Goal: Register for event/course

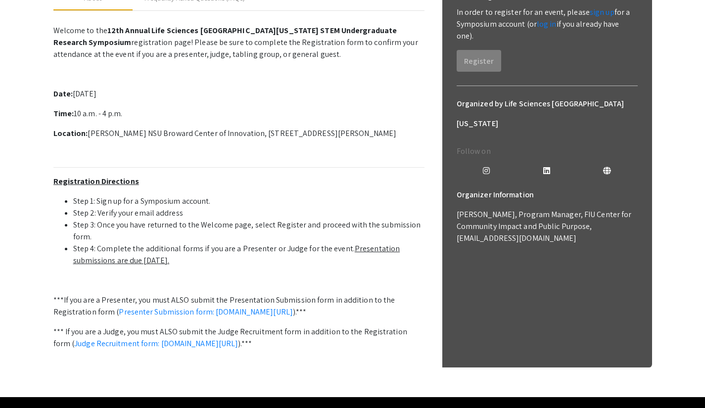
scroll to position [172, 0]
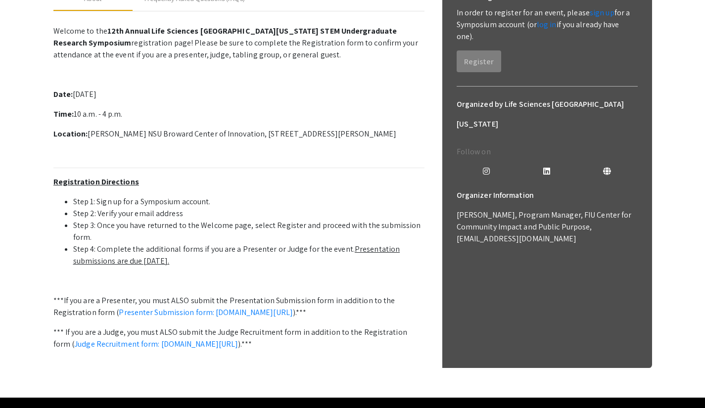
click at [597, 15] on link "sign up" at bounding box center [602, 12] width 25 height 10
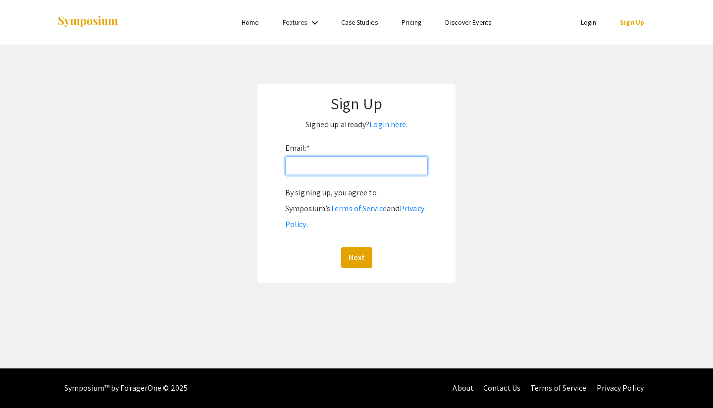
click at [334, 160] on input "Email: *" at bounding box center [356, 165] width 143 height 19
type input "[EMAIL_ADDRESS][DOMAIN_NAME]"
click at [354, 247] on button "Next" at bounding box center [356, 257] width 31 height 21
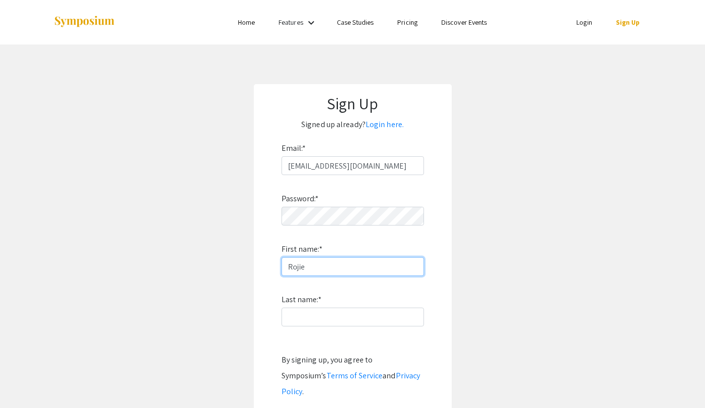
type input "Rojie"
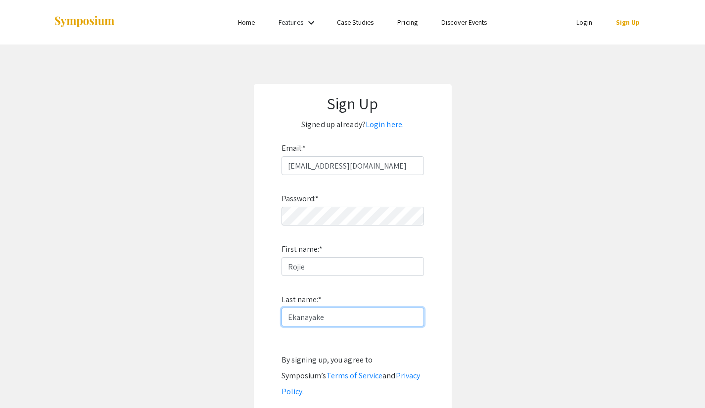
scroll to position [105, 0]
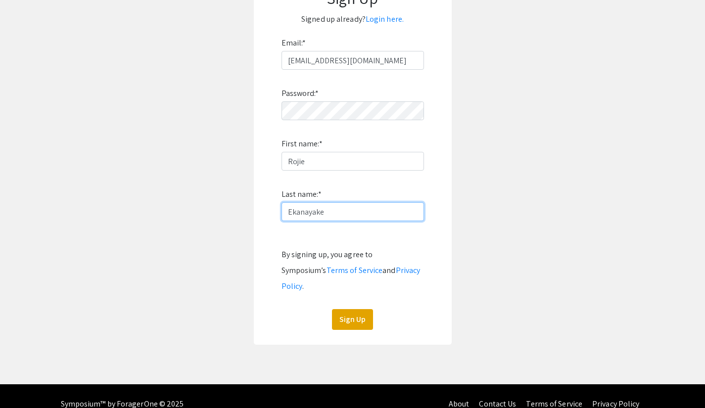
type input "Ekanayake"
click at [354, 309] on button "Sign Up" at bounding box center [352, 319] width 41 height 21
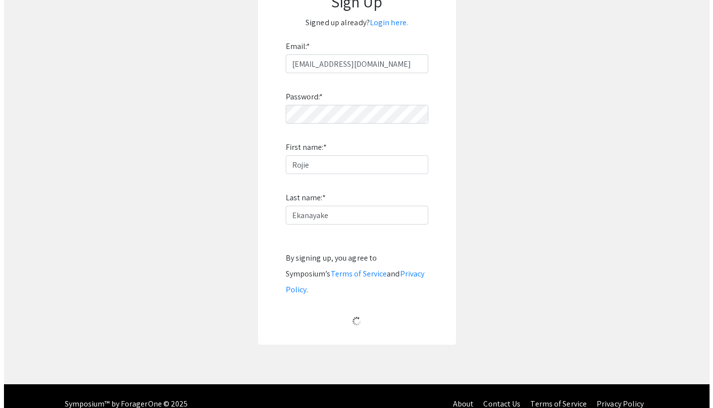
scroll to position [0, 0]
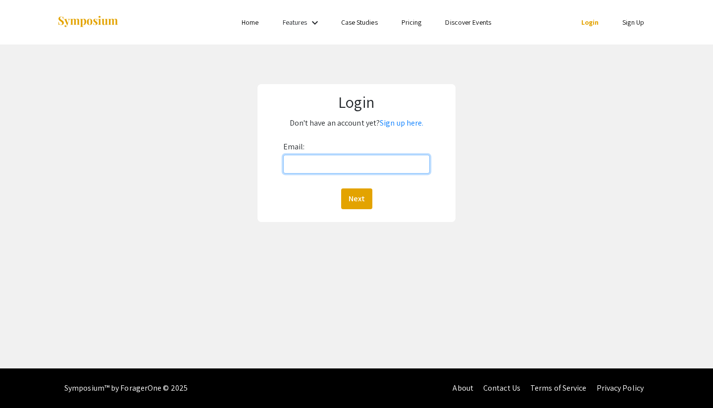
click at [383, 159] on input "Email:" at bounding box center [356, 164] width 147 height 19
type input "[EMAIL_ADDRESS][DOMAIN_NAME]"
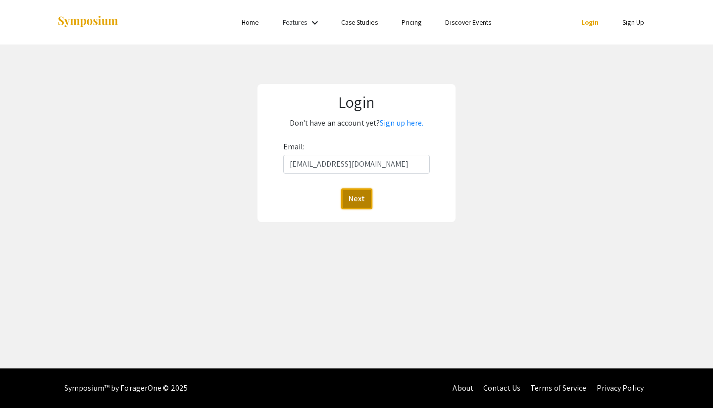
click at [362, 199] on button "Next" at bounding box center [356, 199] width 31 height 21
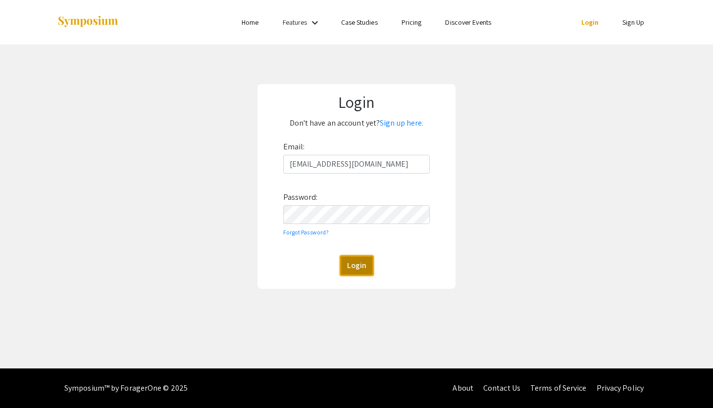
click at [353, 268] on button "Login" at bounding box center [356, 265] width 34 height 21
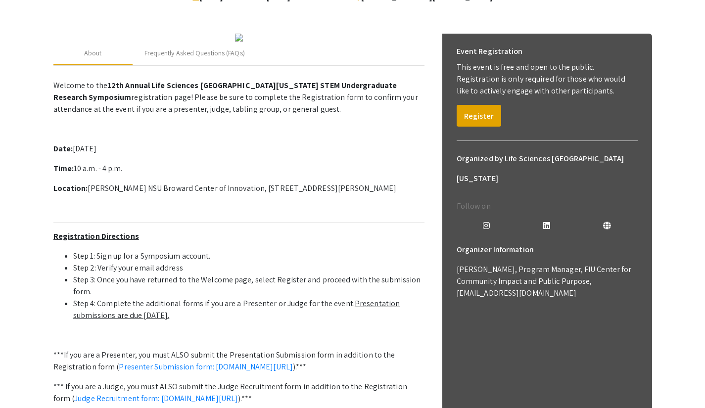
scroll to position [113, 0]
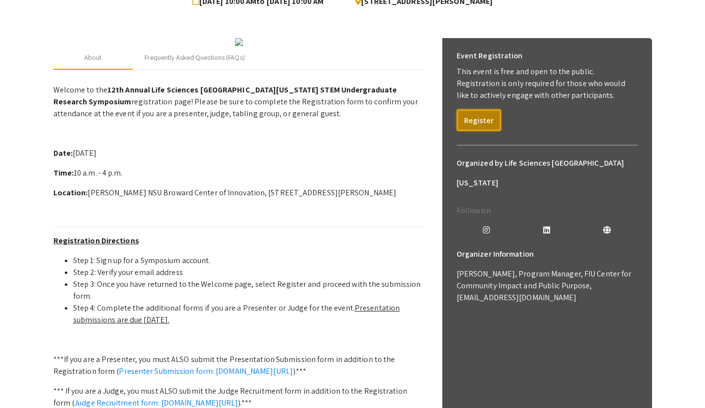
click at [476, 124] on button "Register" at bounding box center [479, 120] width 45 height 22
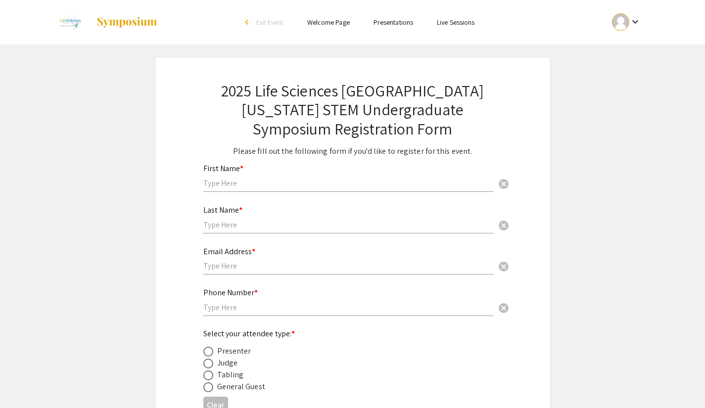
drag, startPoint x: 306, startPoint y: 177, endPoint x: 292, endPoint y: 190, distance: 18.9
click at [292, 190] on div "First Name * cancel" at bounding box center [348, 173] width 290 height 38
type input "Rojie"
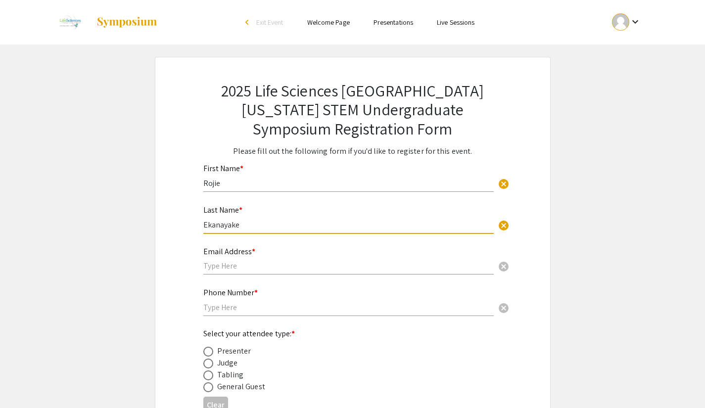
type input "Ekanayake"
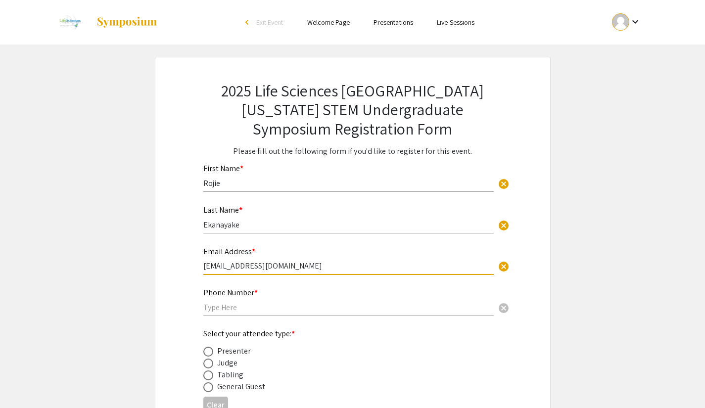
type input "[EMAIL_ADDRESS][DOMAIN_NAME]"
click at [265, 304] on input "text" at bounding box center [348, 307] width 290 height 10
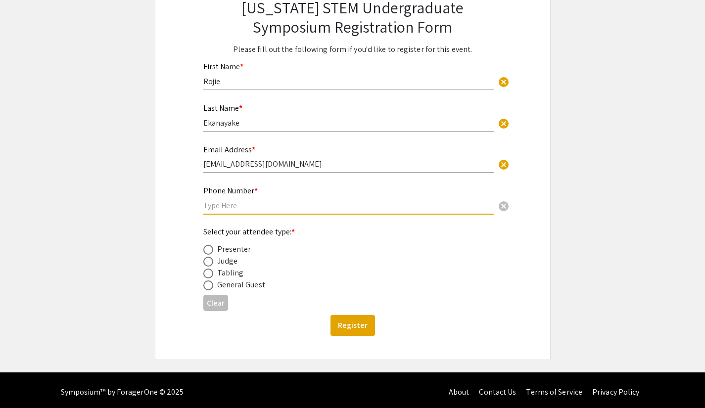
scroll to position [102, 0]
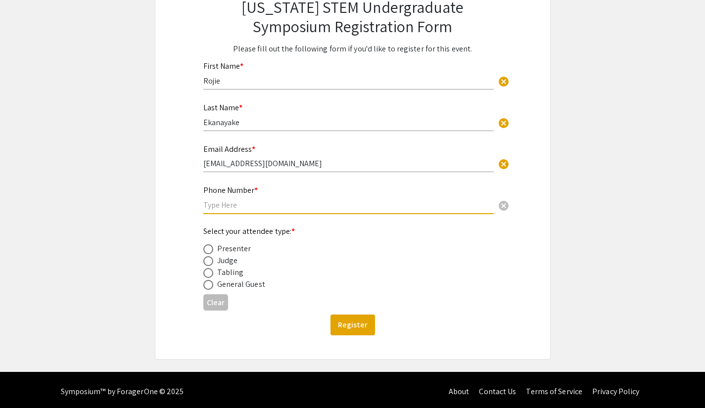
click at [210, 251] on span at bounding box center [208, 249] width 10 height 10
click at [210, 251] on input "radio" at bounding box center [208, 249] width 10 height 10
radio input "true"
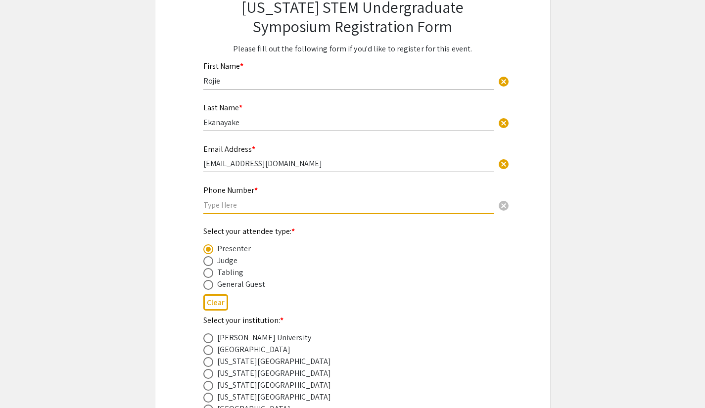
click at [244, 201] on input "text" at bounding box center [348, 205] width 290 height 10
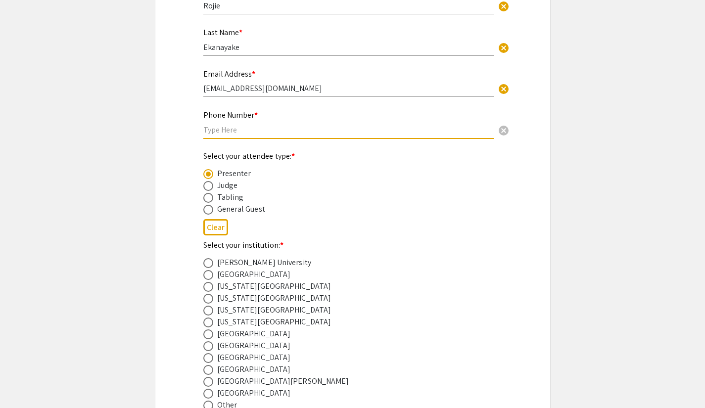
scroll to position [228, 0]
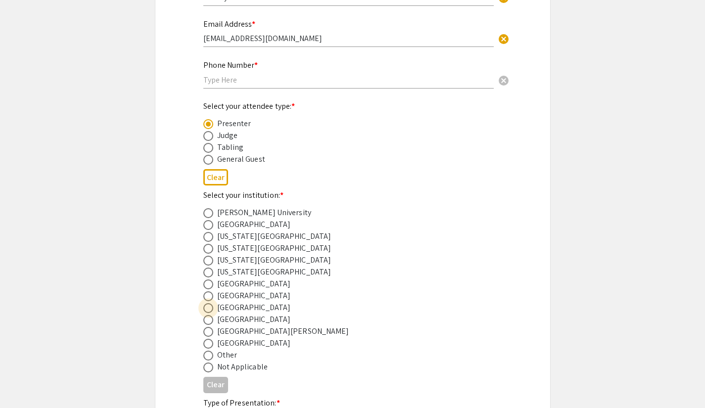
click at [210, 308] on span at bounding box center [208, 308] width 10 height 10
click at [210, 308] on input "radio" at bounding box center [208, 308] width 10 height 10
radio input "true"
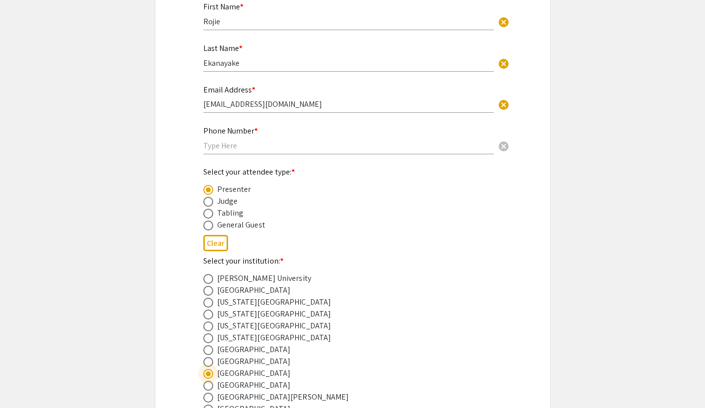
scroll to position [161, 0]
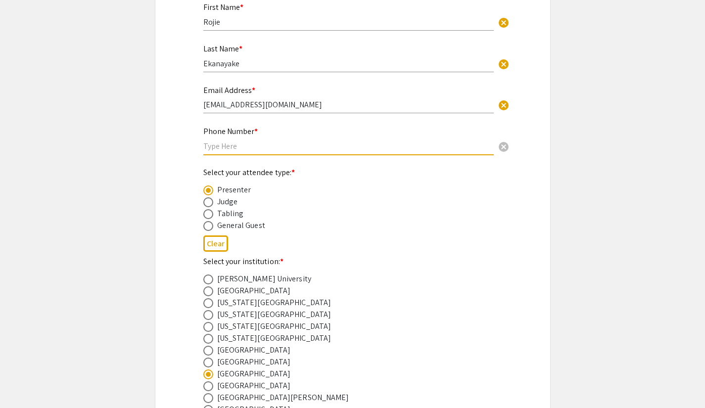
click at [266, 147] on input "text" at bounding box center [348, 146] width 290 height 10
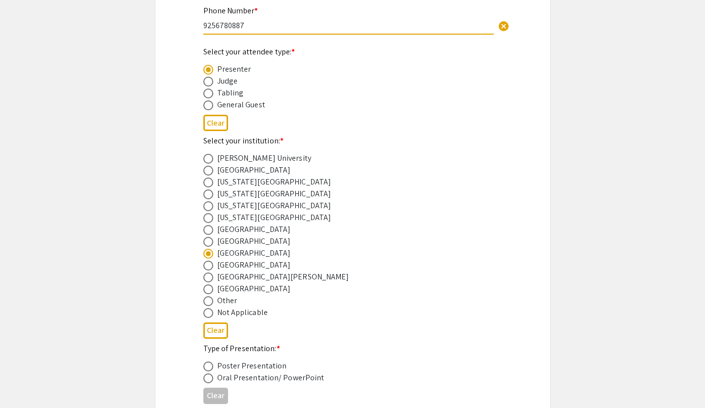
type input "9256780887"
click at [471, 246] on div "Miami Dade College" at bounding box center [344, 242] width 283 height 12
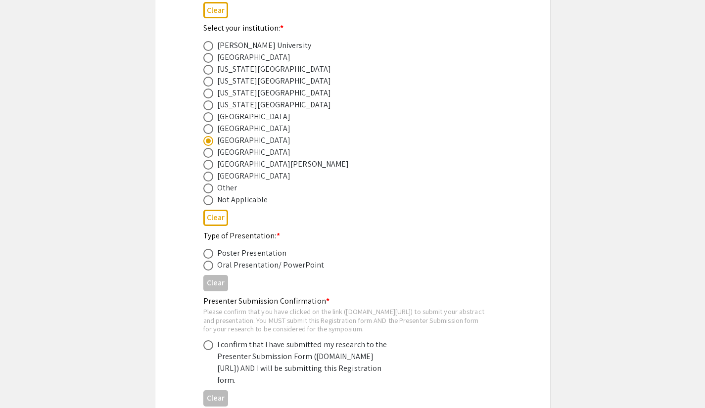
scroll to position [398, 0]
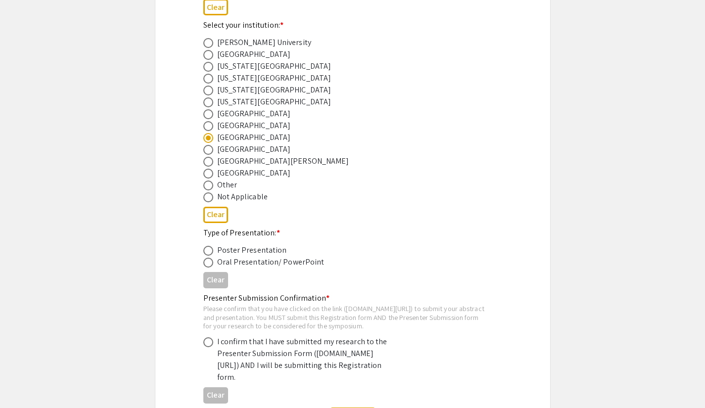
click at [211, 249] on span at bounding box center [208, 251] width 10 height 10
click at [211, 249] on input "radio" at bounding box center [208, 251] width 10 height 10
radio input "true"
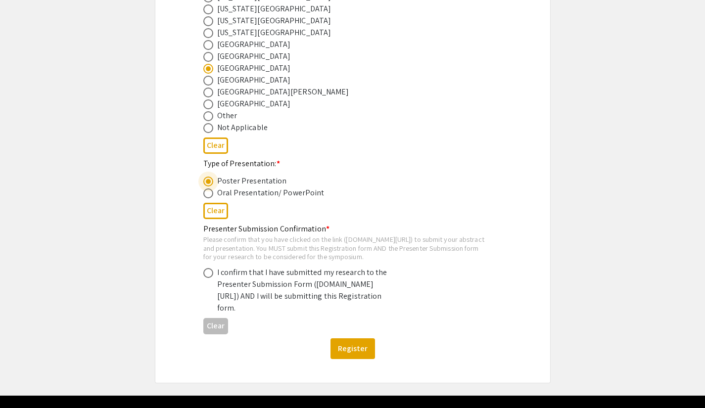
scroll to position [468, 0]
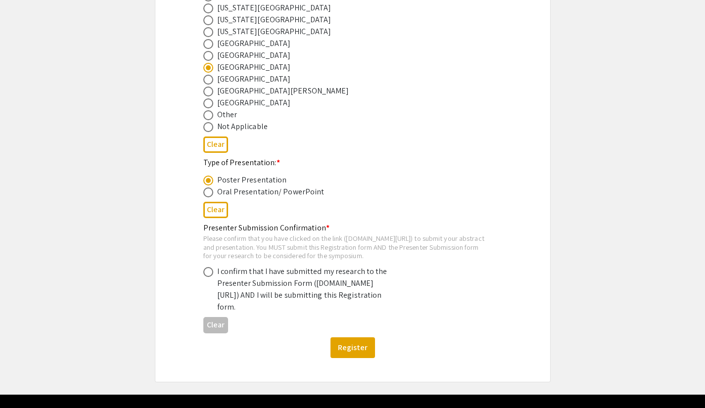
click at [207, 277] on span at bounding box center [208, 272] width 10 height 10
click at [207, 277] on input "radio" at bounding box center [208, 272] width 10 height 10
radio input "true"
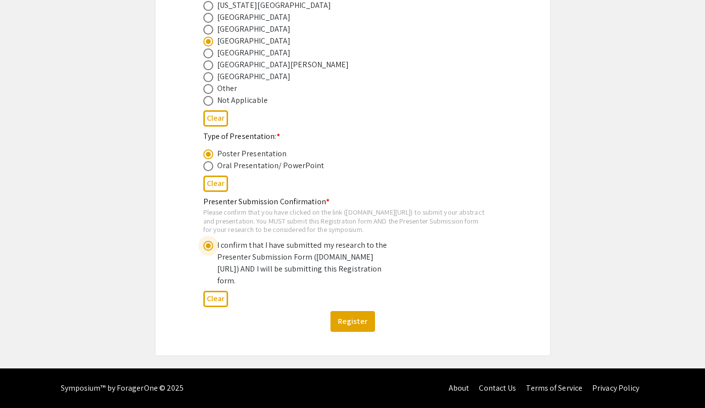
scroll to position [510, 0]
click at [355, 330] on button "Register" at bounding box center [353, 321] width 45 height 21
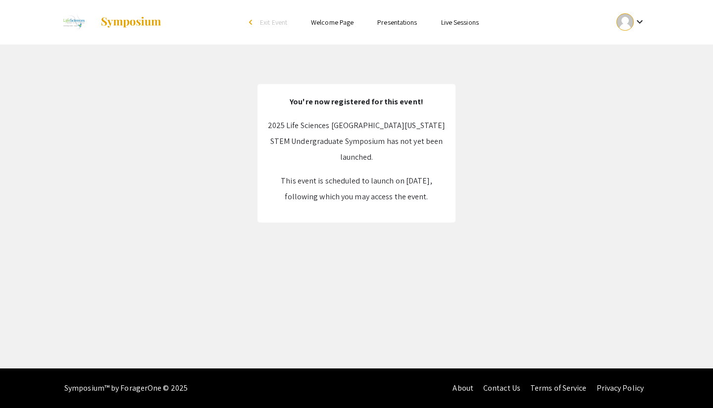
click at [133, 26] on img at bounding box center [131, 22] width 62 height 12
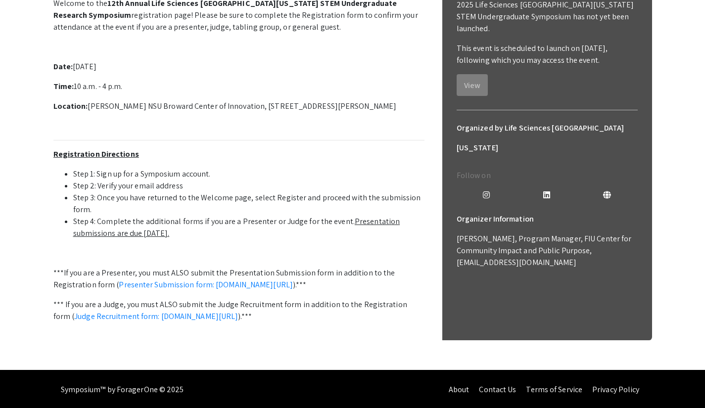
scroll to position [304, 0]
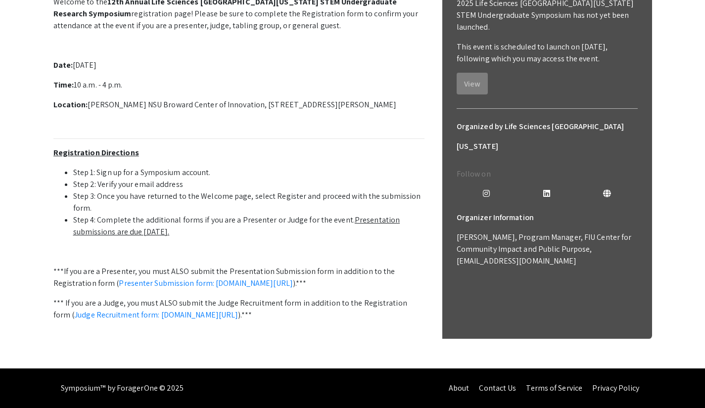
click at [218, 278] on link "Presenter Submission form: [DOMAIN_NAME][URL]" at bounding box center [206, 283] width 174 height 10
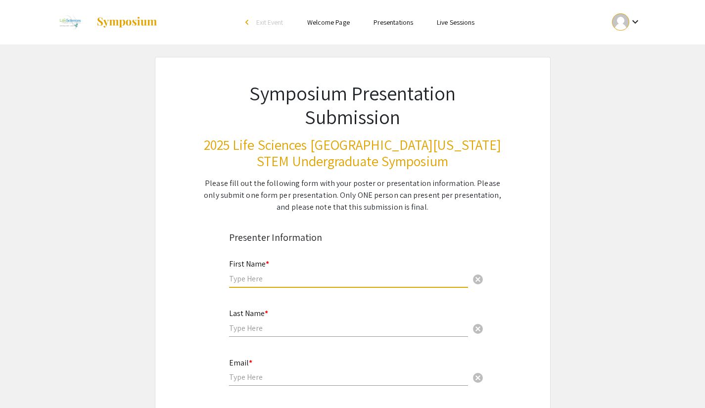
click at [261, 280] on input "text" at bounding box center [348, 279] width 239 height 10
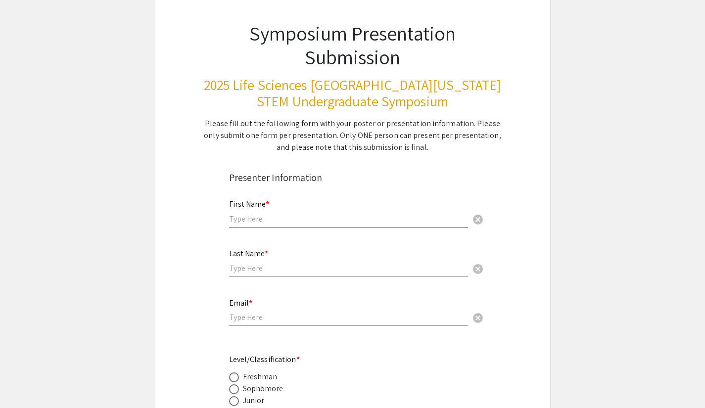
scroll to position [61, 0]
type input "Rojie"
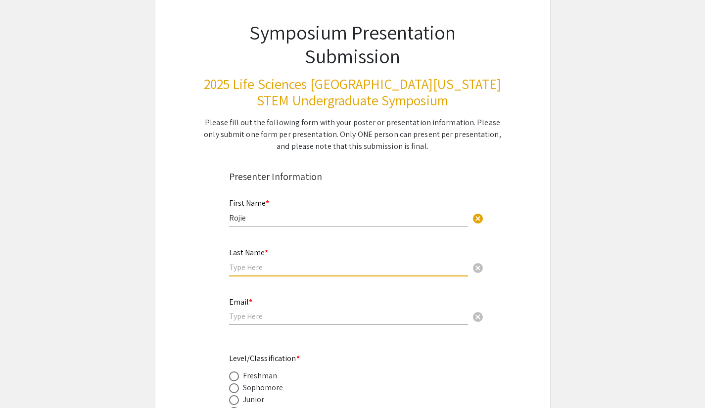
click at [316, 272] on input "text" at bounding box center [348, 267] width 239 height 10
type input "Ekanayake"
click at [288, 313] on input "email" at bounding box center [348, 316] width 239 height 10
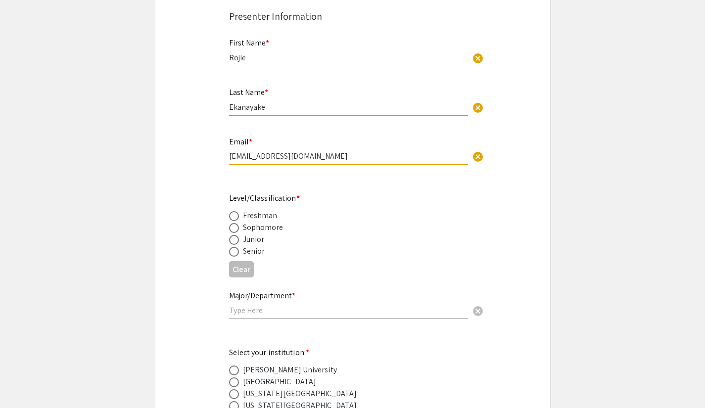
scroll to position [228, 0]
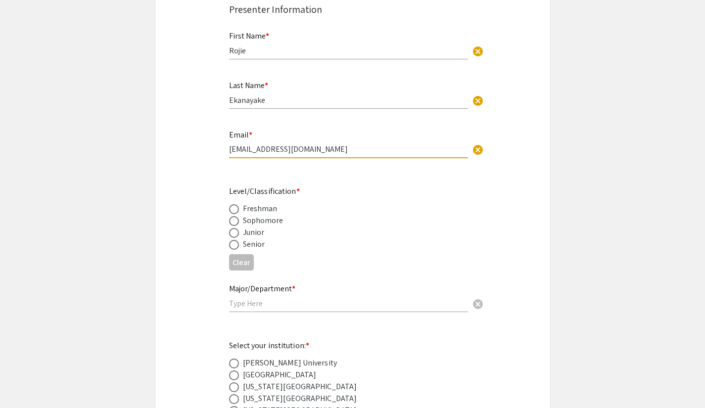
type input "[EMAIL_ADDRESS][DOMAIN_NAME]"
click at [234, 241] on span at bounding box center [234, 245] width 10 height 10
click at [234, 241] on input "radio" at bounding box center [234, 245] width 10 height 10
radio input "true"
click at [270, 303] on input "text" at bounding box center [348, 303] width 239 height 10
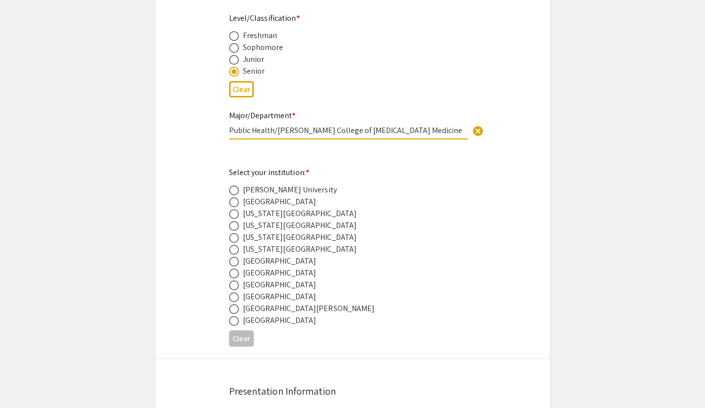
scroll to position [404, 0]
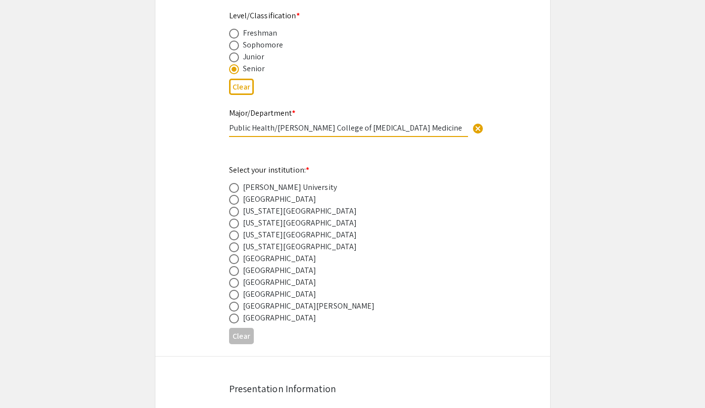
type input "Public Health/Kiran C. Patel College of Osteopathic Medicine"
click at [234, 280] on span at bounding box center [234, 283] width 10 height 10
click at [234, 280] on input "radio" at bounding box center [234, 283] width 10 height 10
radio input "true"
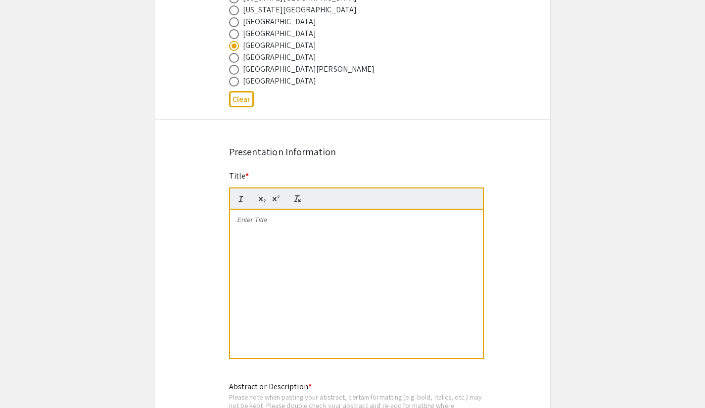
click at [333, 233] on div at bounding box center [356, 284] width 253 height 148
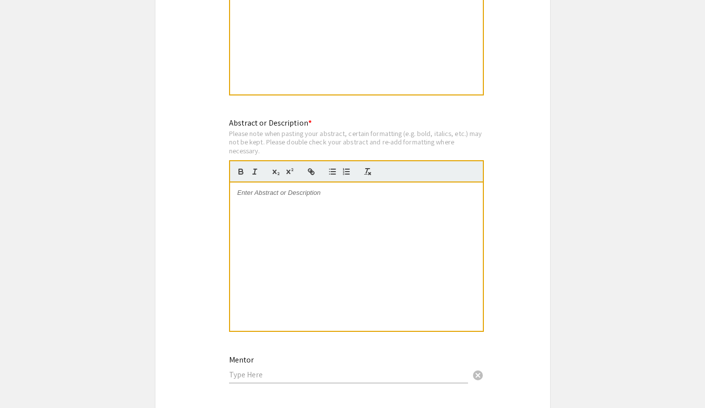
scroll to position [905, 0]
click at [333, 233] on div at bounding box center [356, 256] width 253 height 148
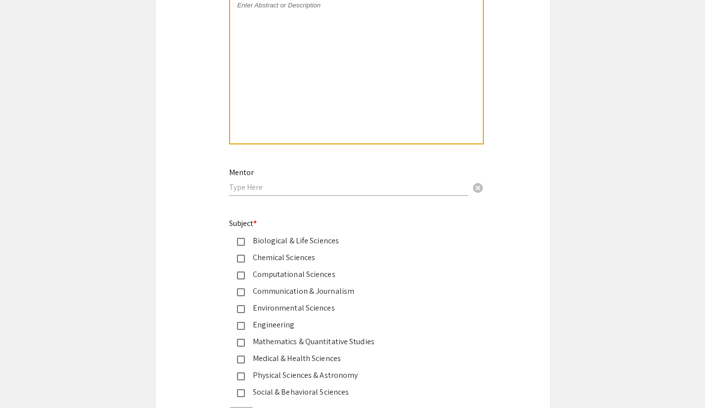
scroll to position [1093, 0]
click at [306, 192] on input "text" at bounding box center [348, 187] width 239 height 10
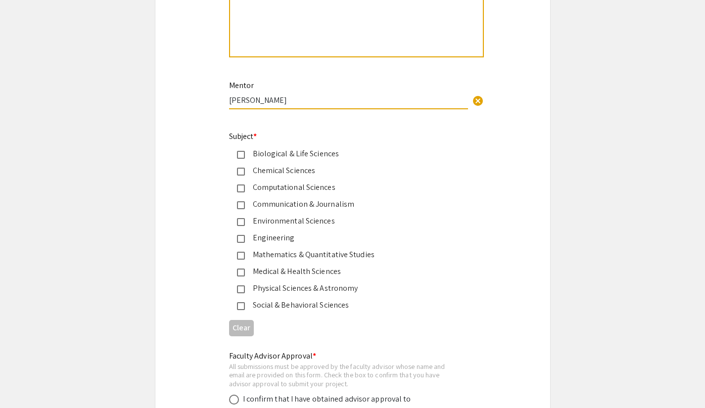
scroll to position [1184, 0]
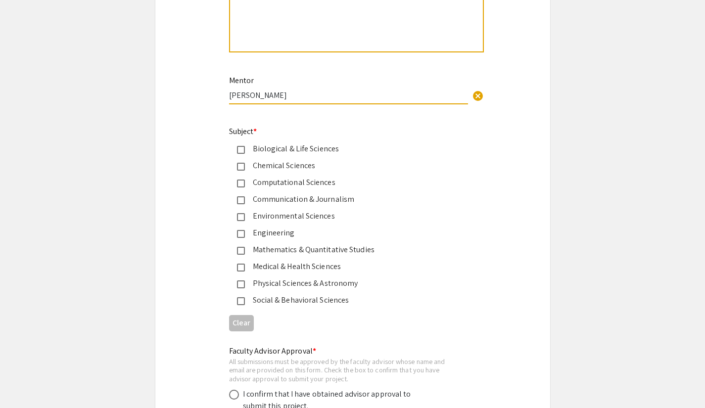
type input "Dr. Tara Ghafourian"
click at [240, 268] on mat-pseudo-checkbox at bounding box center [241, 268] width 8 height 8
click at [242, 303] on mat-pseudo-checkbox at bounding box center [241, 301] width 8 height 8
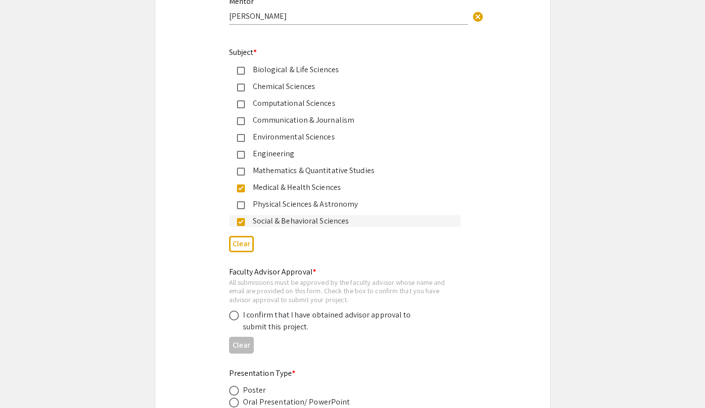
scroll to position [1267, 0]
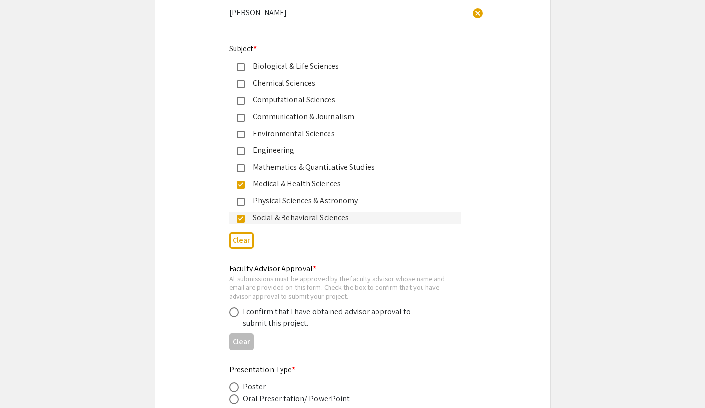
drag, startPoint x: 369, startPoint y: 223, endPoint x: 253, endPoint y: 67, distance: 193.5
click at [253, 67] on mat-selection-list "Biological & Life Sciences Chemical Sciences Computational Sciences Communicati…" at bounding box center [345, 141] width 232 height 163
copy mat-selection-list "Biological & Life Sciences Chemical Sciences Computational Sciences Communicati…"
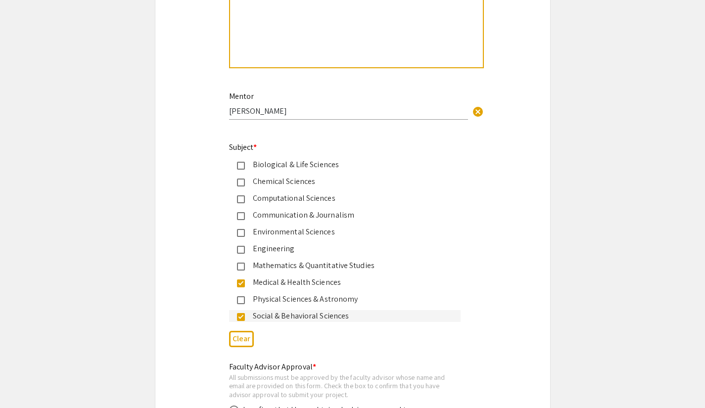
scroll to position [1168, 0]
click at [241, 202] on mat-pseudo-checkbox at bounding box center [241, 200] width 8 height 8
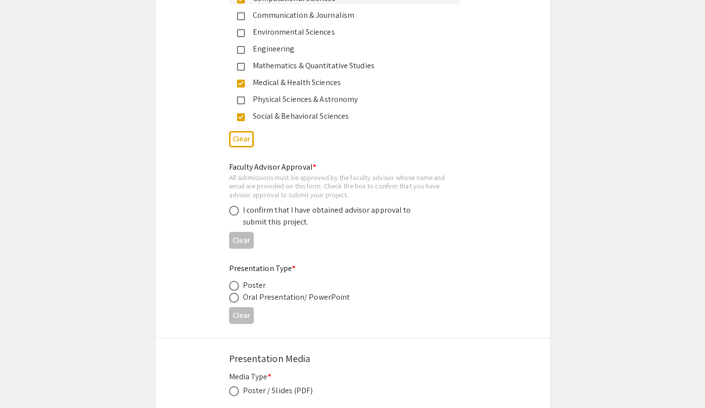
scroll to position [1376, 0]
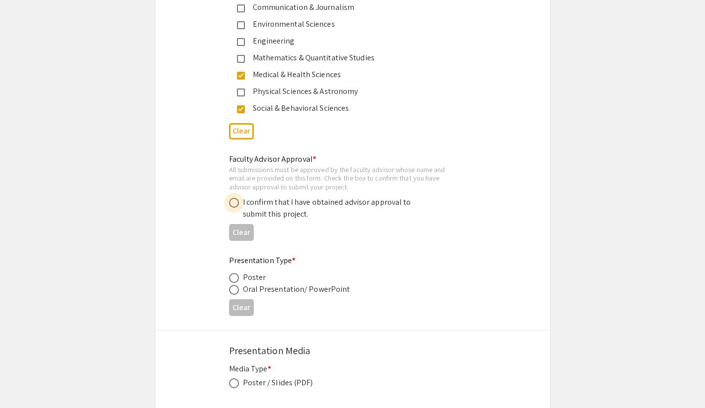
click at [233, 201] on span at bounding box center [234, 203] width 10 height 10
click at [233, 201] on input "radio" at bounding box center [234, 203] width 10 height 10
radio input "true"
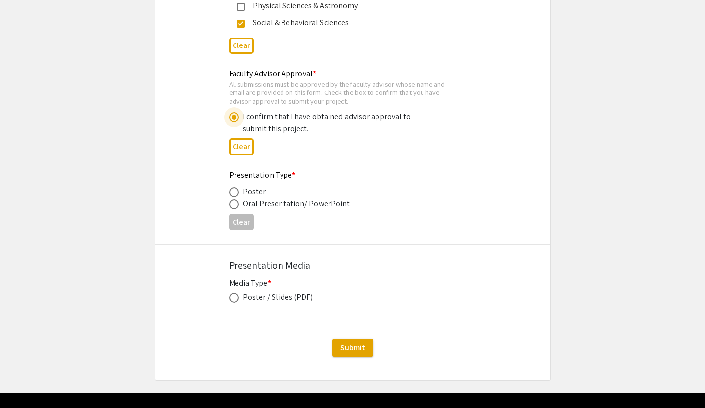
scroll to position [1464, 0]
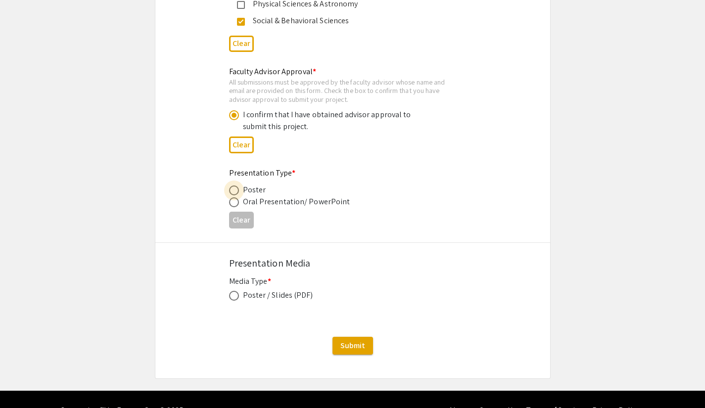
click at [230, 191] on span at bounding box center [234, 191] width 10 height 10
click at [230, 191] on input "radio" at bounding box center [234, 191] width 10 height 10
radio input "true"
click at [237, 301] on span at bounding box center [234, 296] width 10 height 10
click at [237, 301] on input "radio" at bounding box center [234, 296] width 10 height 10
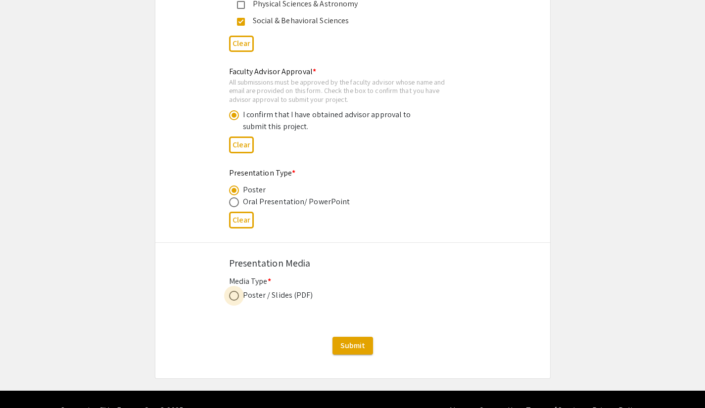
radio input "true"
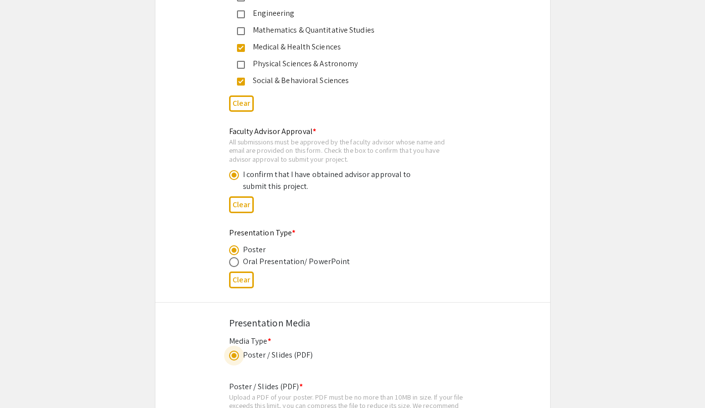
scroll to position [1404, 0]
click at [238, 269] on div "Clear" at bounding box center [352, 279] width 247 height 24
click at [237, 266] on span at bounding box center [234, 262] width 10 height 10
click at [237, 266] on input "radio" at bounding box center [234, 262] width 10 height 10
radio input "true"
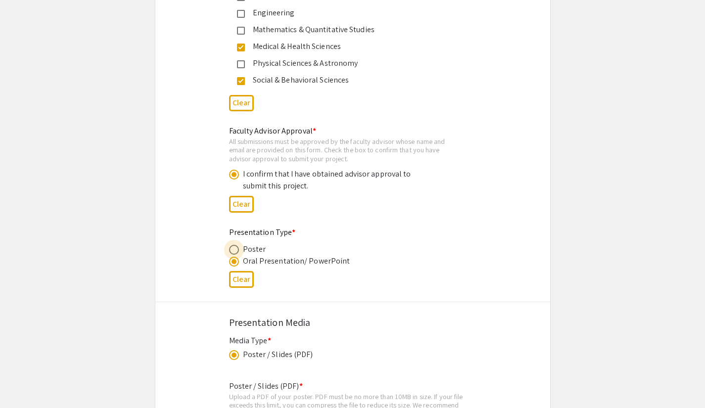
click at [235, 253] on span at bounding box center [234, 250] width 10 height 10
click at [235, 253] on input "radio" at bounding box center [234, 250] width 10 height 10
click at [243, 290] on div "Clear" at bounding box center [352, 279] width 247 height 24
click at [243, 288] on button "Clear" at bounding box center [241, 279] width 25 height 16
radio input "false"
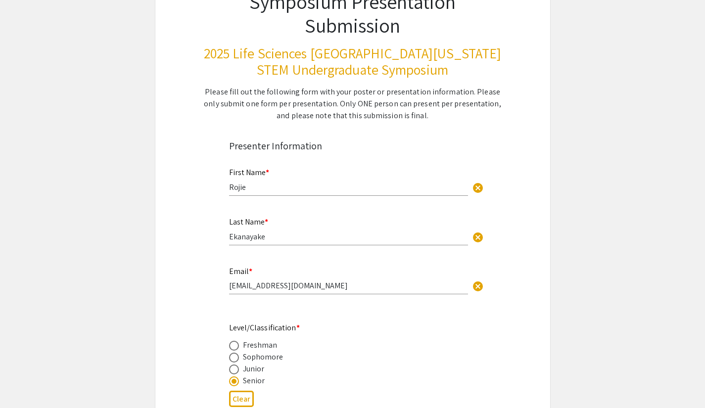
scroll to position [0, 0]
